Goal: Task Accomplishment & Management: Use online tool/utility

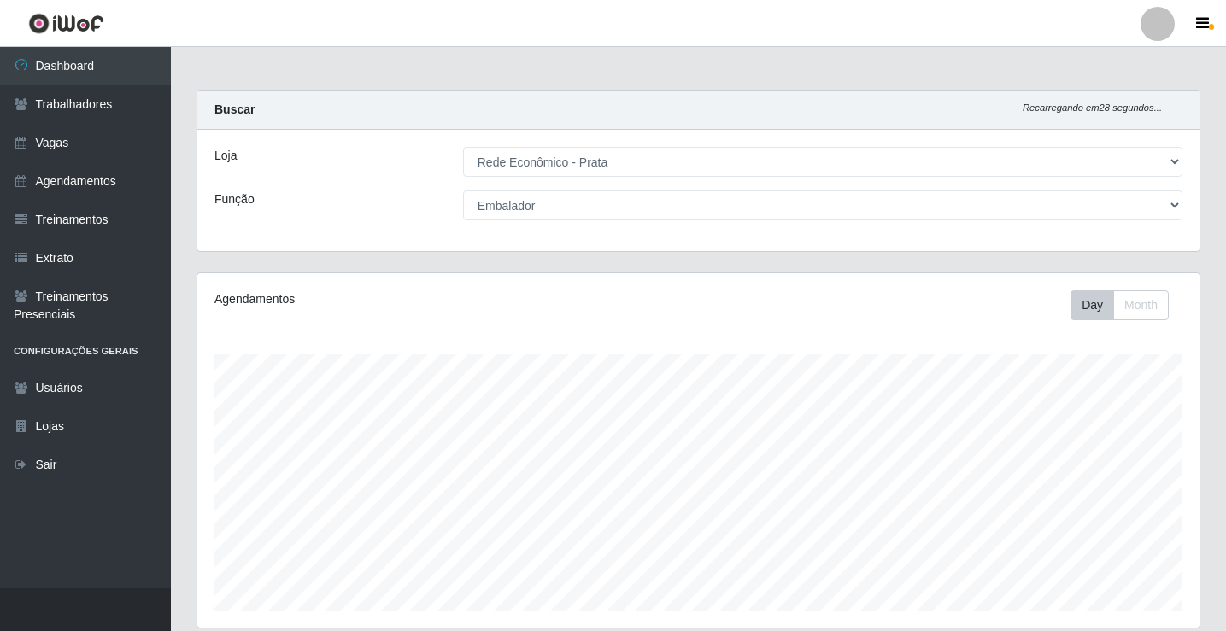
select select "192"
select select "1"
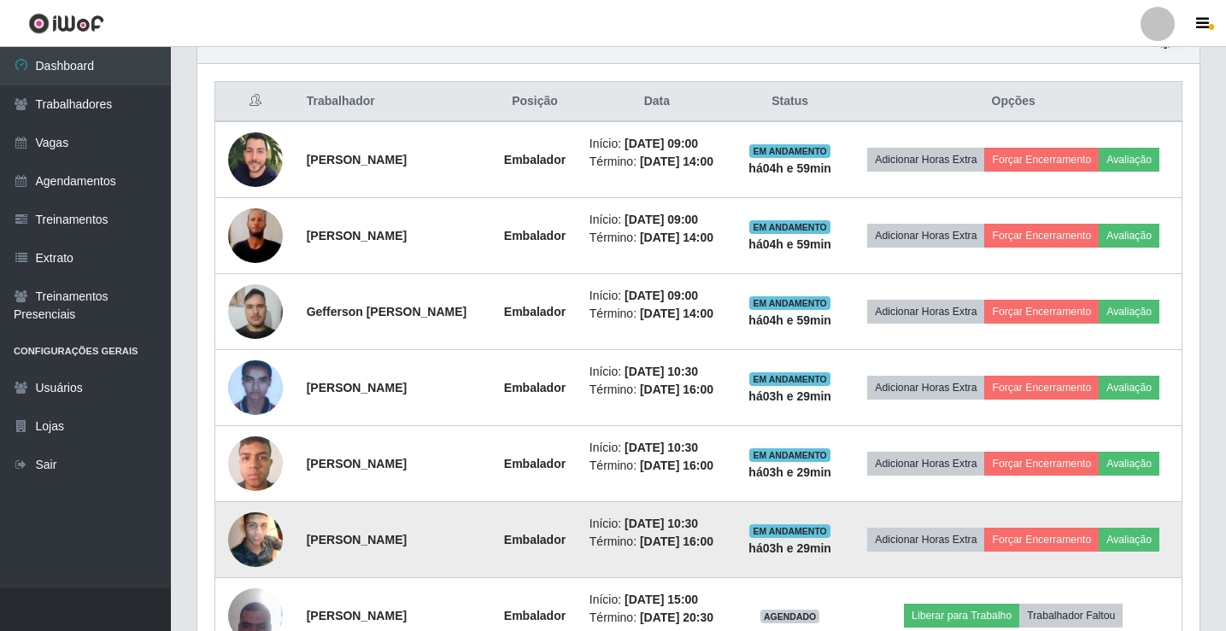
scroll to position [455, 0]
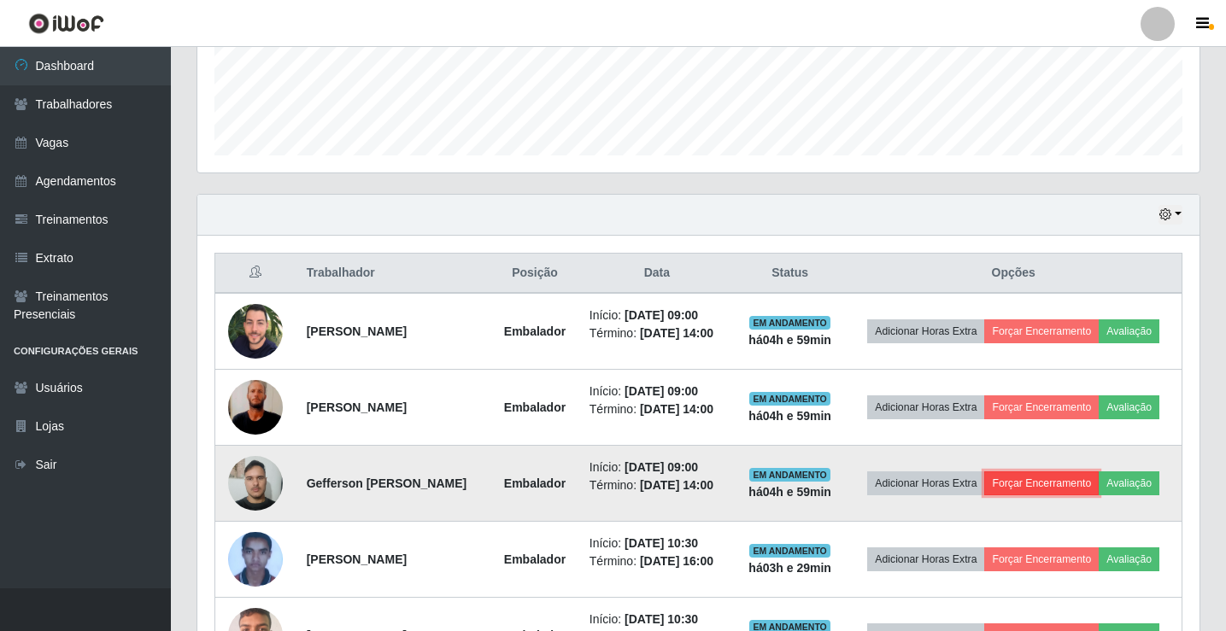
click at [1046, 487] on button "Forçar Encerramento" at bounding box center [1041, 484] width 114 height 24
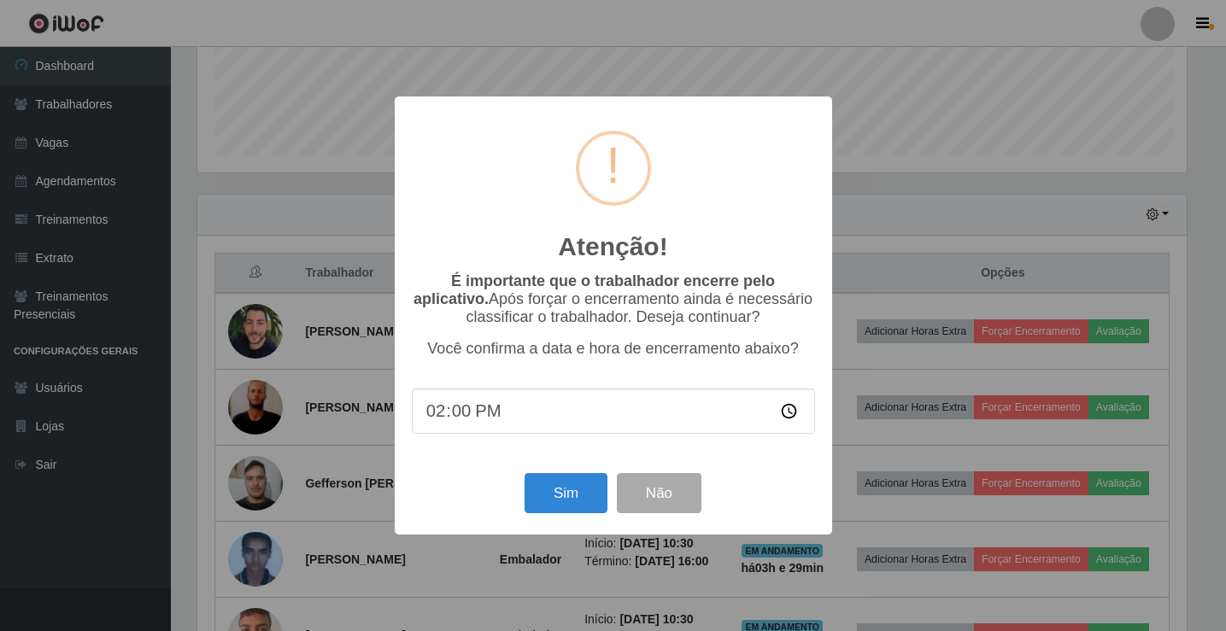
scroll to position [355, 994]
click at [566, 496] on button "Sim" at bounding box center [567, 493] width 83 height 40
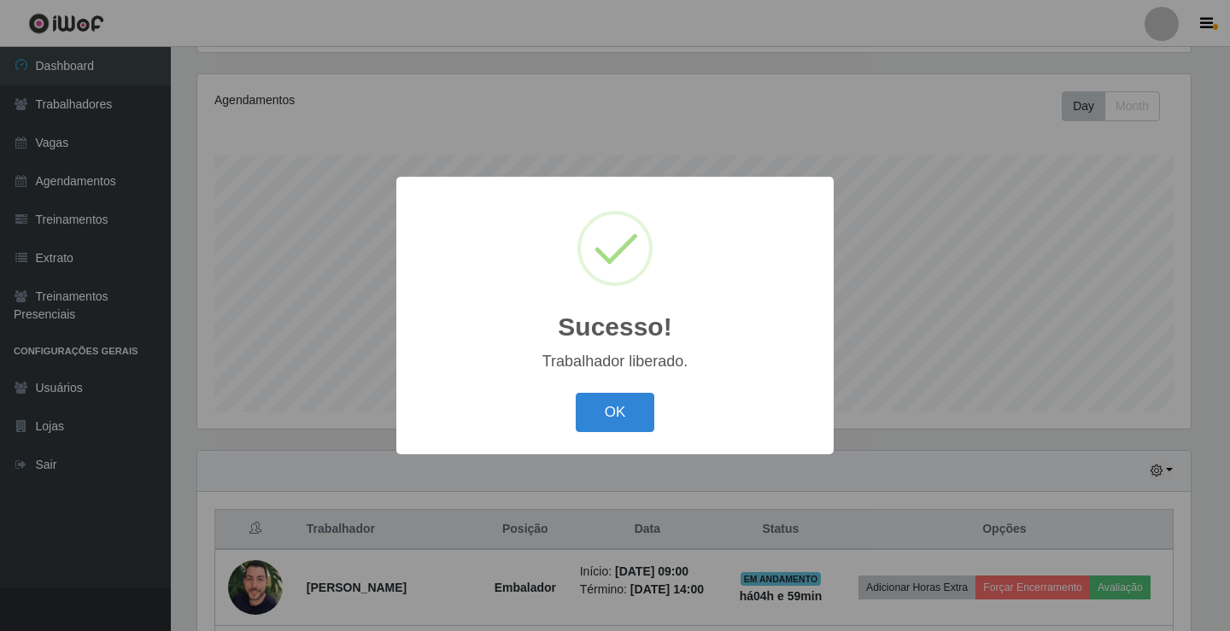
click at [576, 393] on button "OK" at bounding box center [615, 413] width 79 height 40
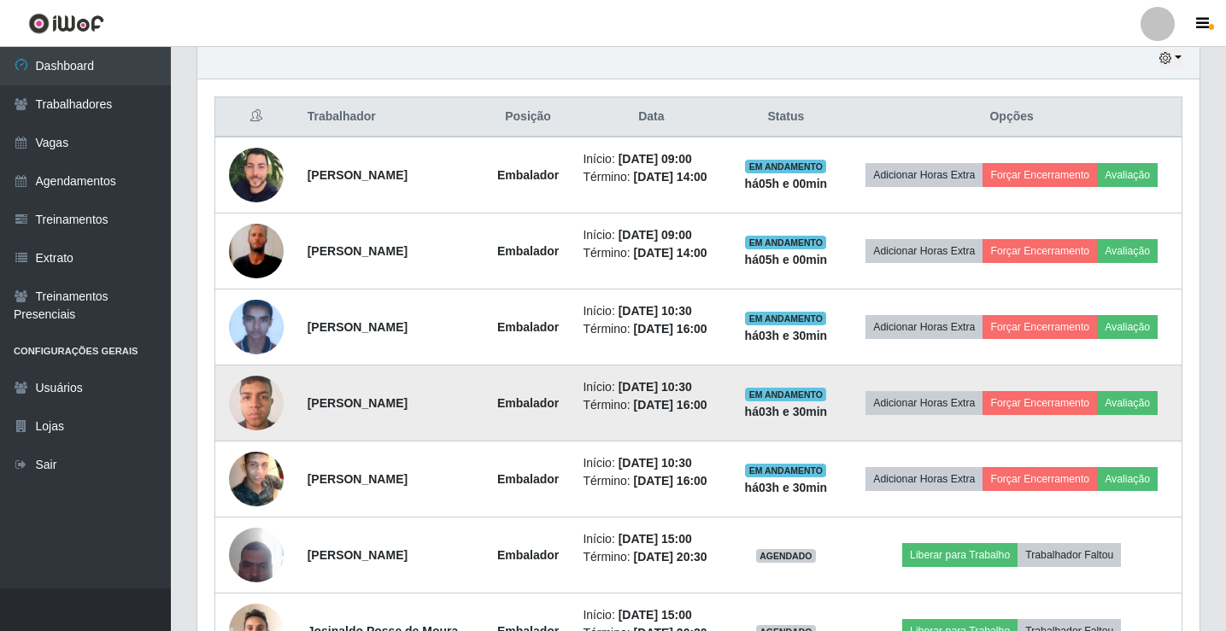
scroll to position [455, 0]
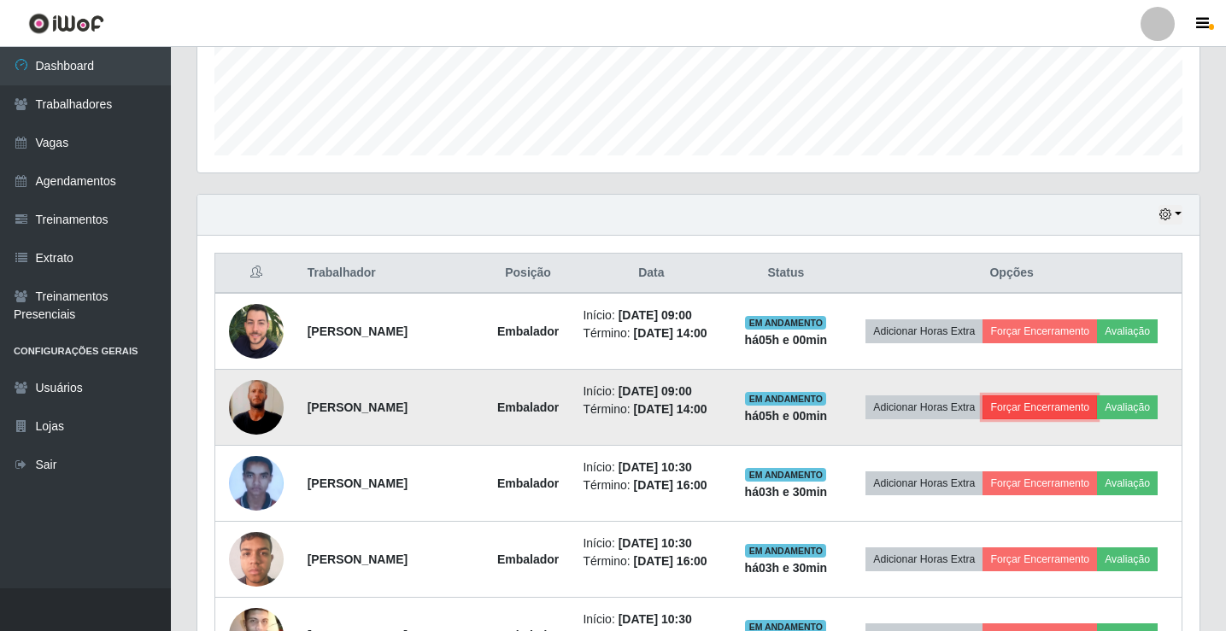
click at [1060, 400] on button "Forçar Encerramento" at bounding box center [1040, 408] width 114 height 24
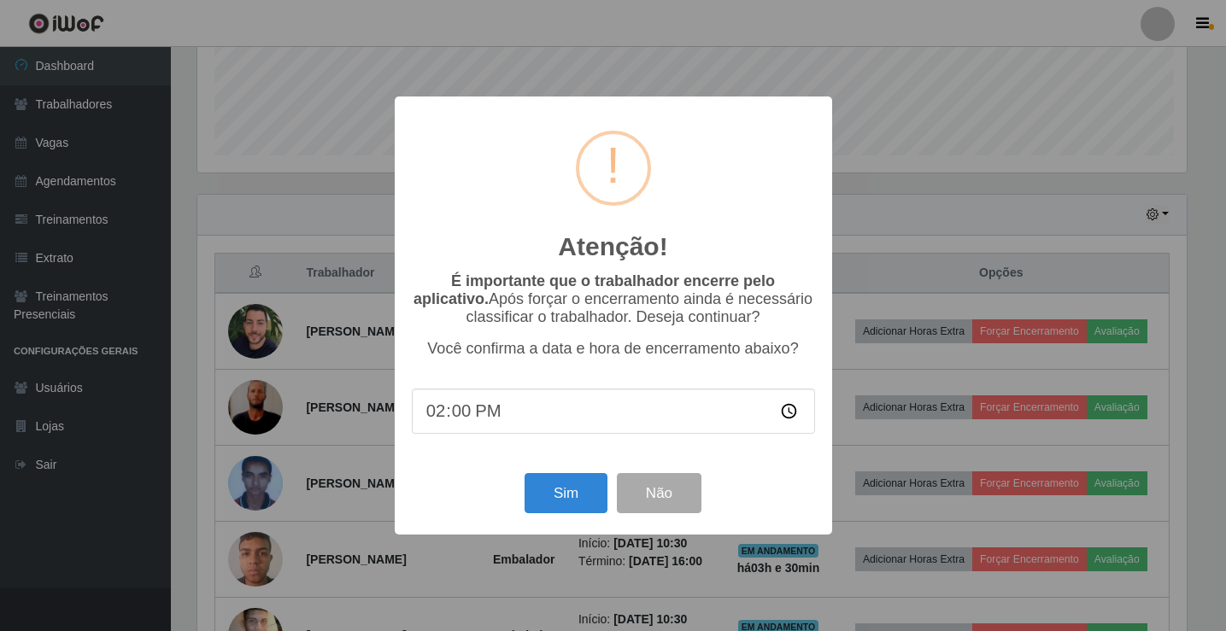
scroll to position [355, 994]
click at [544, 490] on button "Sim" at bounding box center [567, 493] width 83 height 40
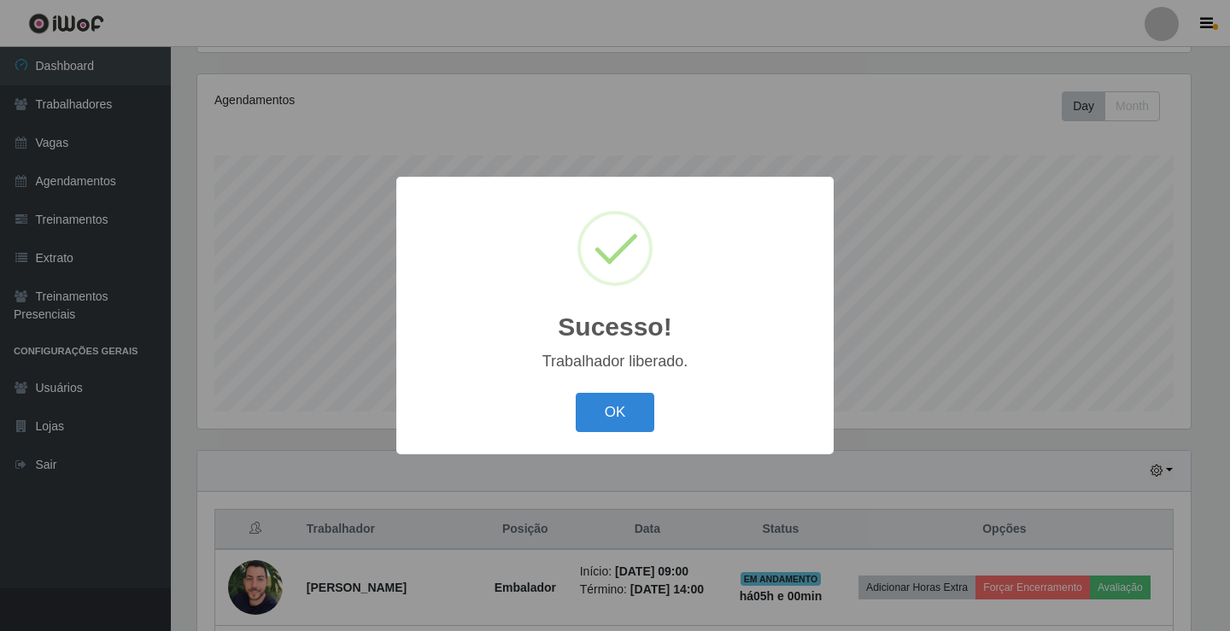
click at [576, 393] on button "OK" at bounding box center [615, 413] width 79 height 40
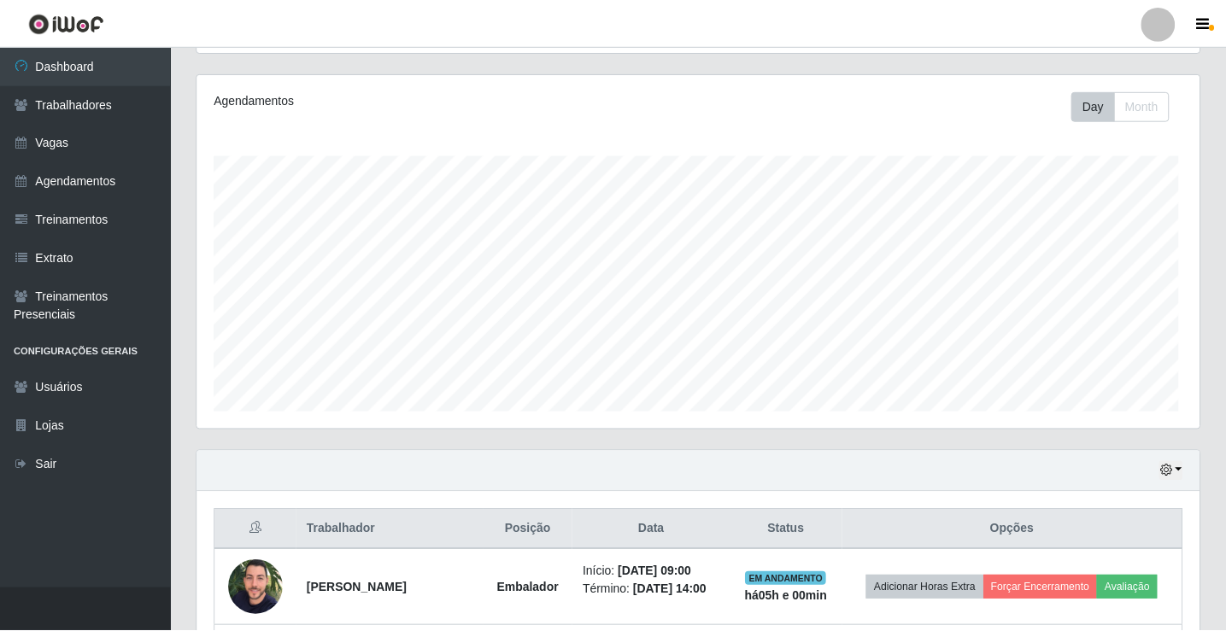
scroll to position [355, 1002]
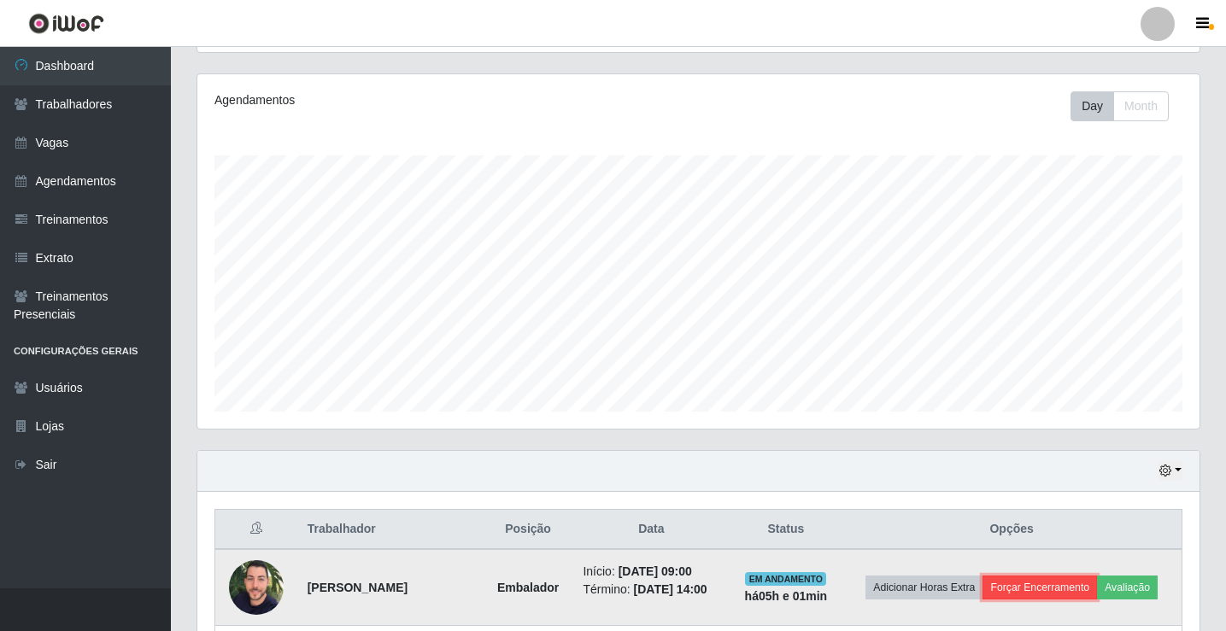
click at [1059, 582] on button "Forçar Encerramento" at bounding box center [1040, 588] width 114 height 24
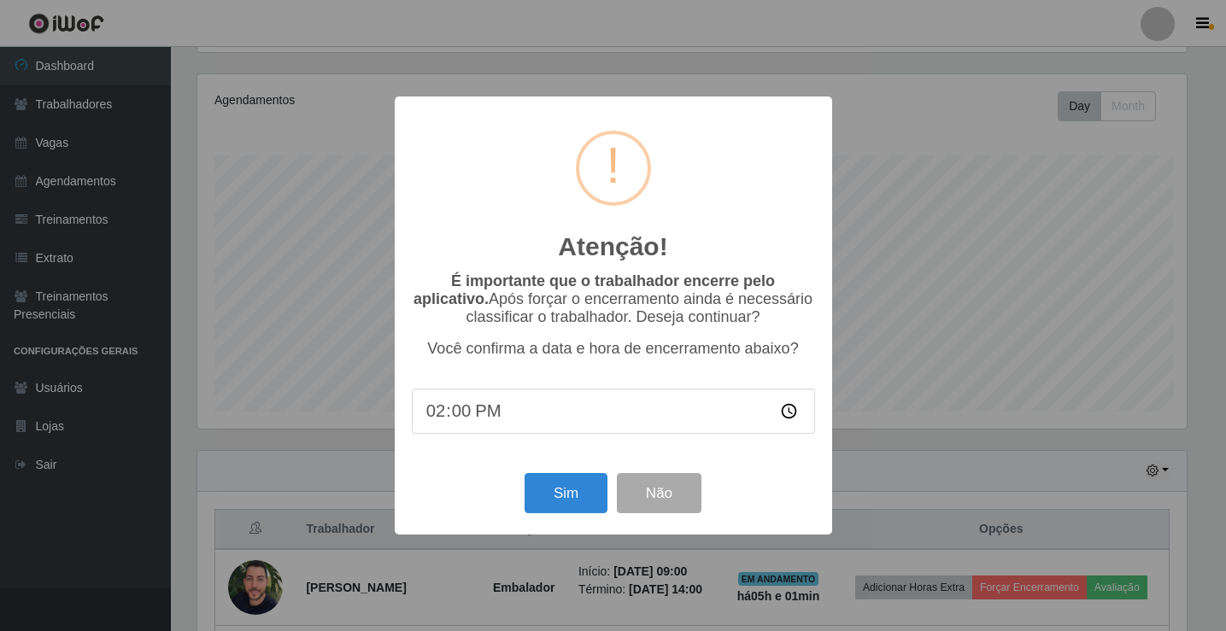
scroll to position [355, 994]
click at [544, 501] on button "Sim" at bounding box center [567, 493] width 83 height 40
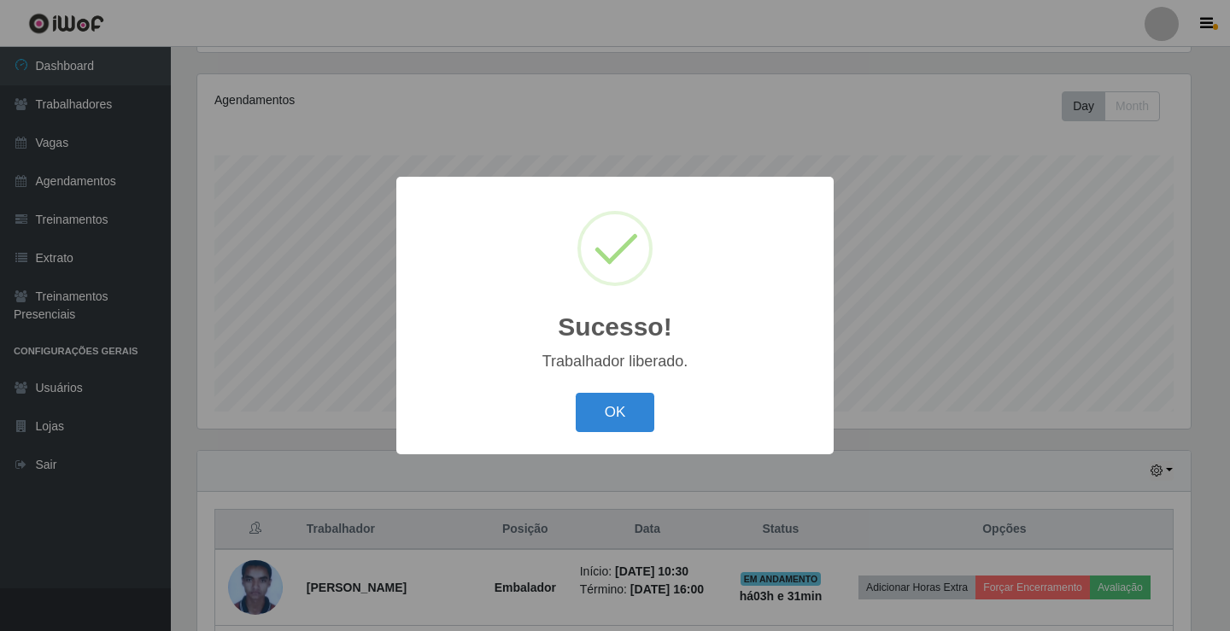
click at [576, 393] on button "OK" at bounding box center [615, 413] width 79 height 40
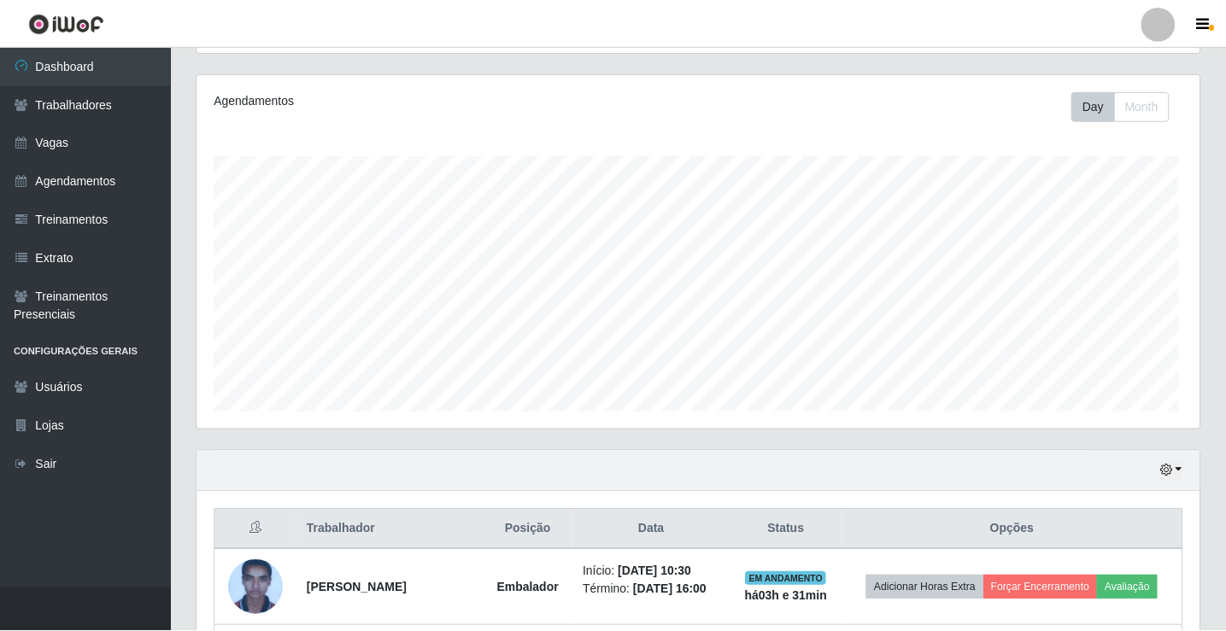
scroll to position [355, 1002]
